Goal: Find specific page/section

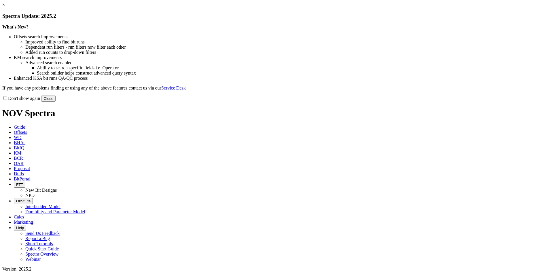
click at [56, 102] on button "Close" at bounding box center [48, 99] width 14 height 6
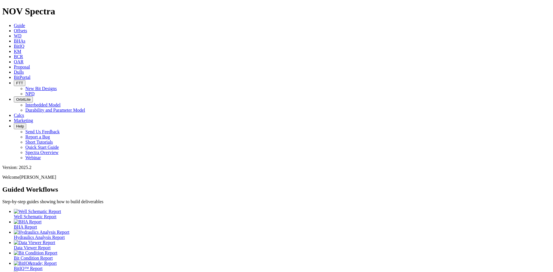
click at [14, 44] on icon at bounding box center [14, 46] width 0 height 5
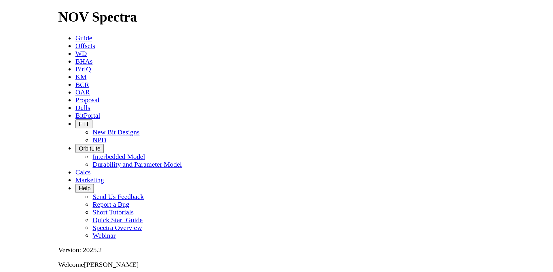
scroll to position [60, 0]
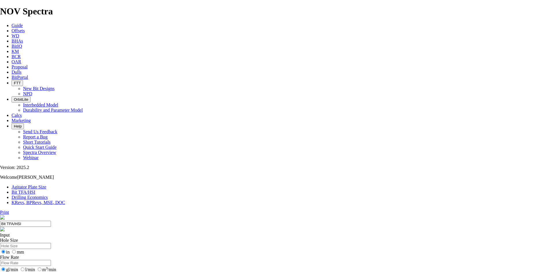
click at [22, 44] on link "BitIQ" at bounding box center [17, 46] width 10 height 5
